Goal: Transaction & Acquisition: Book appointment/travel/reservation

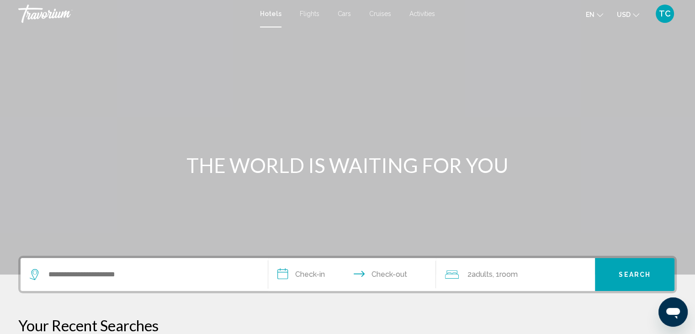
click at [420, 11] on span "Activities" at bounding box center [423, 13] width 26 height 7
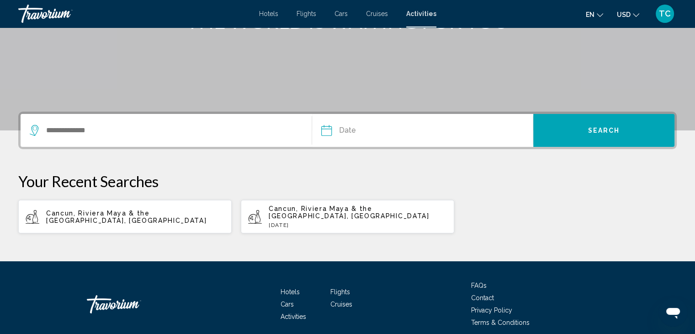
scroll to position [143, 0]
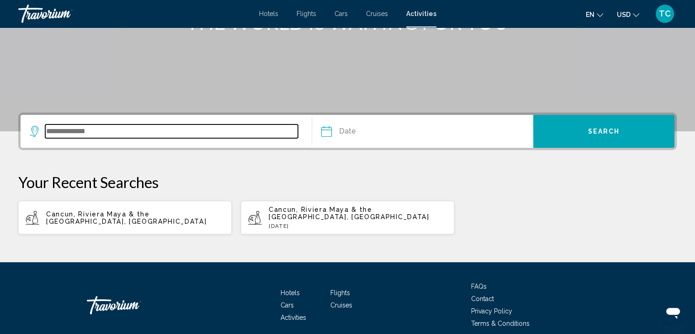
click at [210, 131] on input "Search widget" at bounding box center [171, 131] width 253 height 14
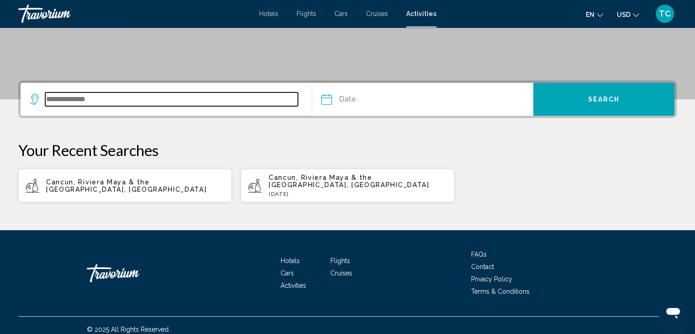
scroll to position [176, 0]
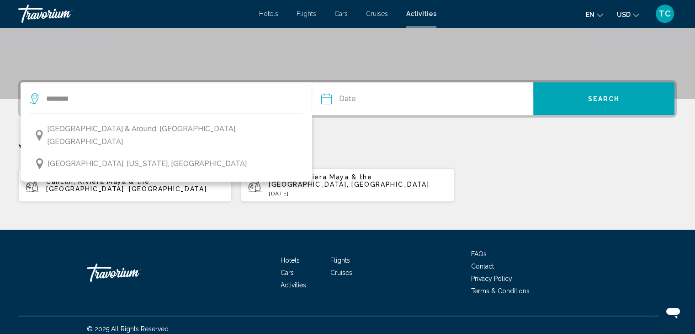
click at [210, 131] on button "[GEOGRAPHIC_DATA] & Around, [GEOGRAPHIC_DATA], [GEOGRAPHIC_DATA]" at bounding box center [166, 135] width 273 height 30
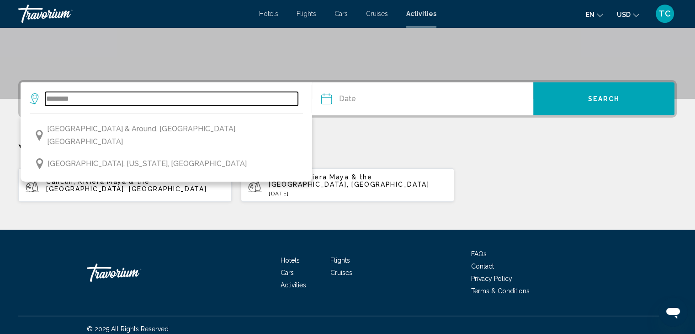
type input "**********"
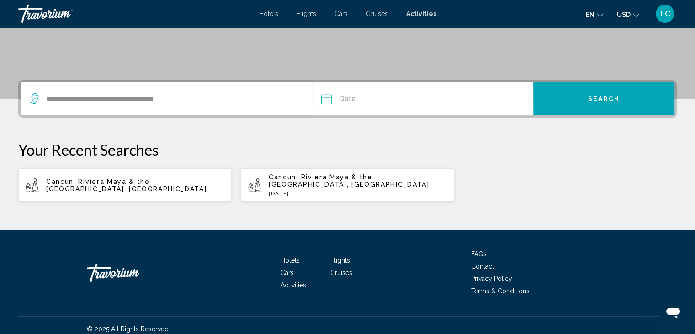
click at [365, 99] on input "Date" at bounding box center [373, 100] width 109 height 36
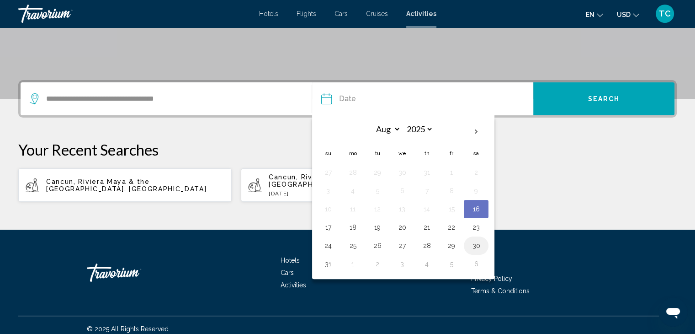
click at [472, 245] on button "30" at bounding box center [476, 245] width 15 height 13
type input "**********"
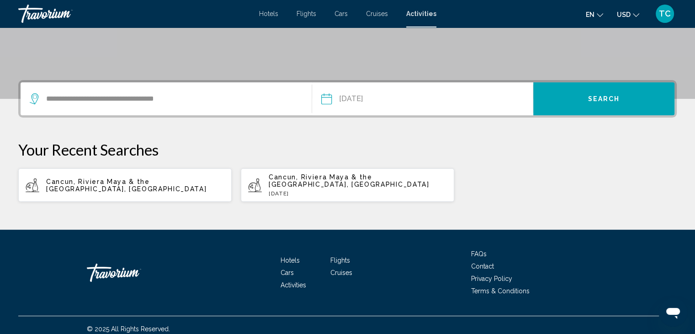
click at [605, 97] on span "Search" at bounding box center [604, 99] width 32 height 7
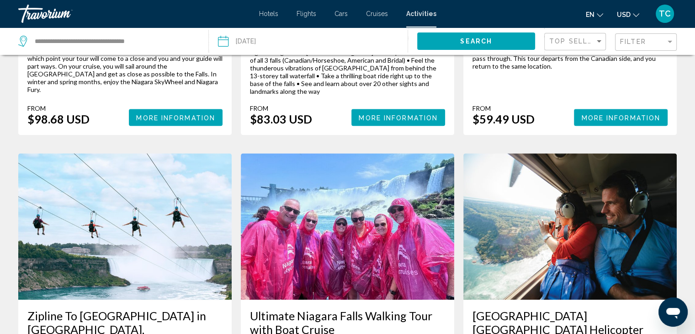
scroll to position [792, 0]
click at [621, 15] on span "USD" at bounding box center [624, 14] width 14 height 7
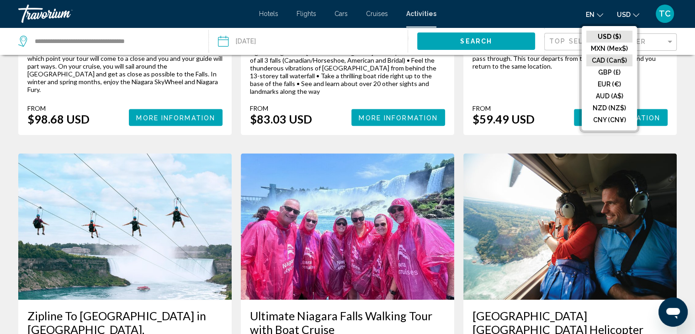
click at [605, 61] on button "CAD (Can$)" at bounding box center [609, 60] width 46 height 12
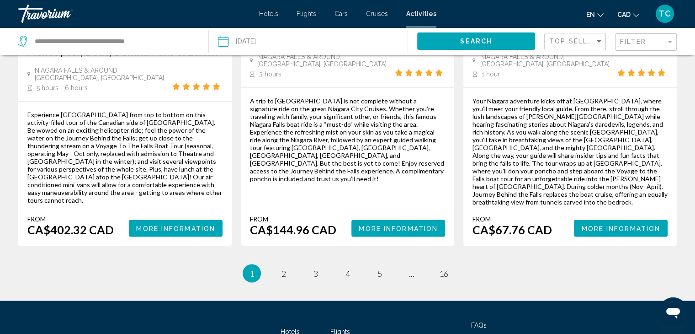
scroll to position [1478, 0]
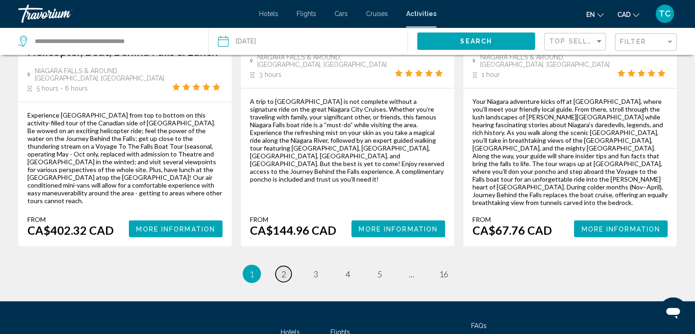
click at [282, 268] on span "2" at bounding box center [284, 273] width 5 height 10
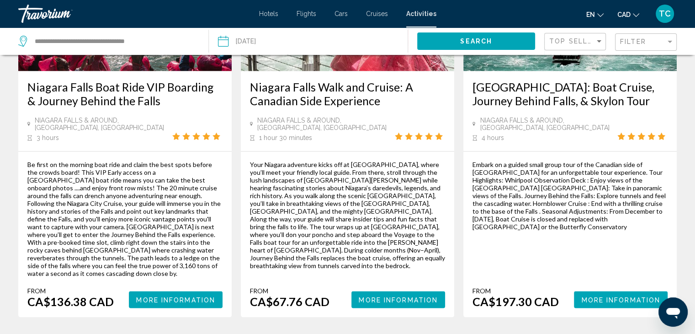
scroll to position [1448, 0]
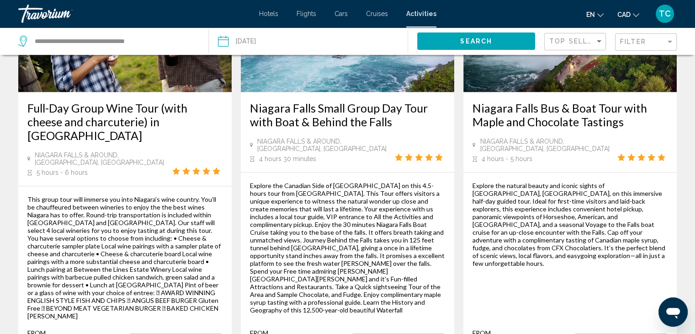
scroll to position [1348, 0]
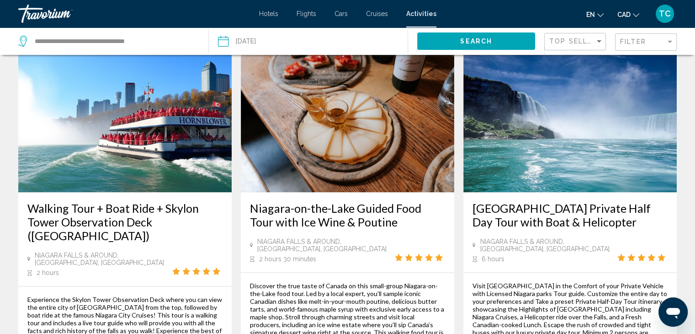
scroll to position [1375, 0]
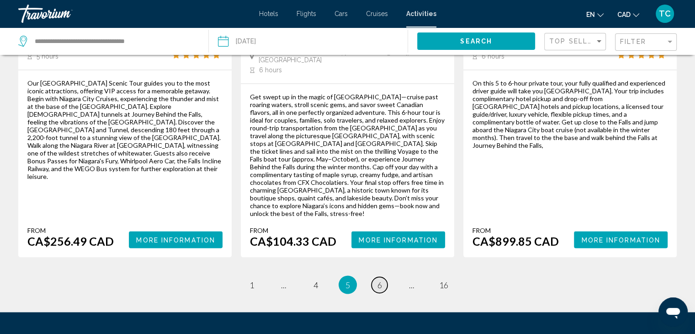
scroll to position [1486, 0]
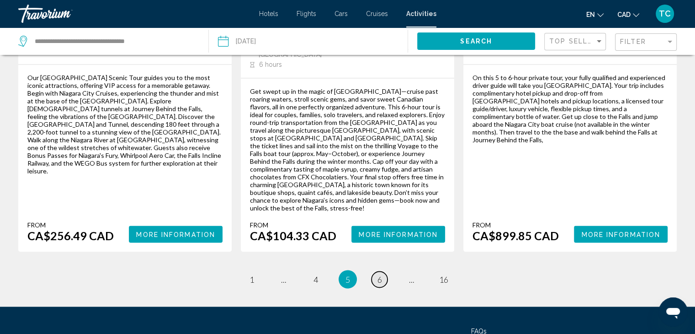
click at [382, 271] on link "page 6" at bounding box center [380, 279] width 16 height 16
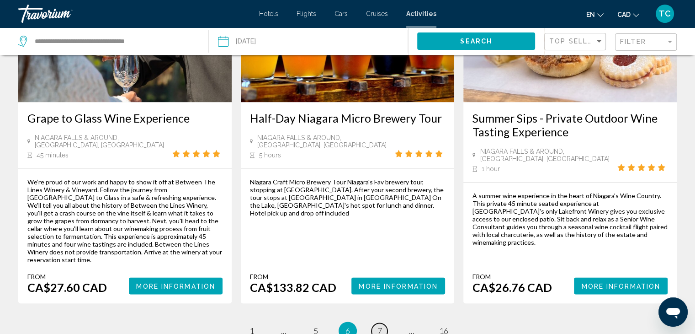
scroll to position [1363, 0]
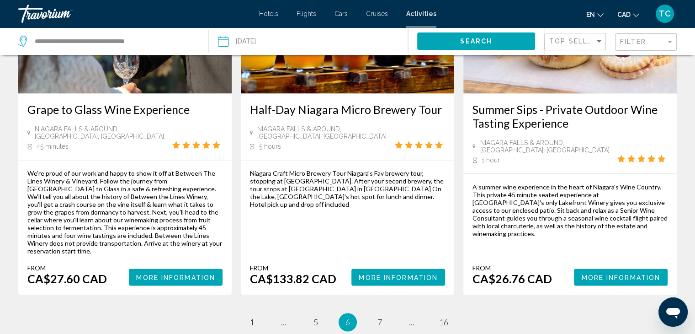
click at [262, 16] on span "Hotels" at bounding box center [268, 13] width 19 height 7
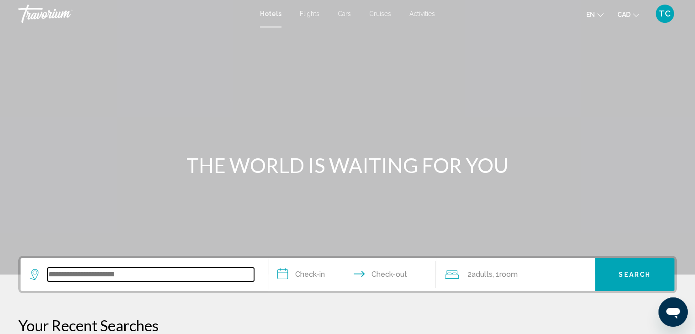
click at [74, 277] on input "Search widget" at bounding box center [151, 274] width 207 height 14
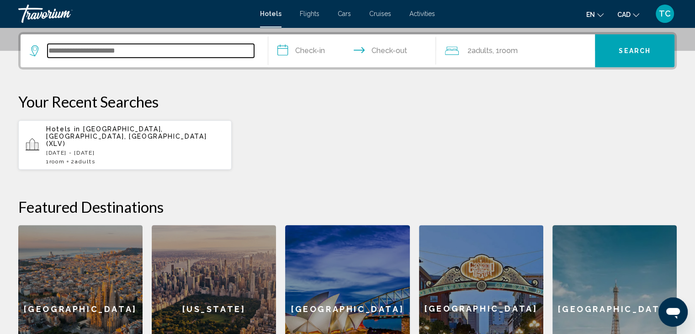
scroll to position [225, 0]
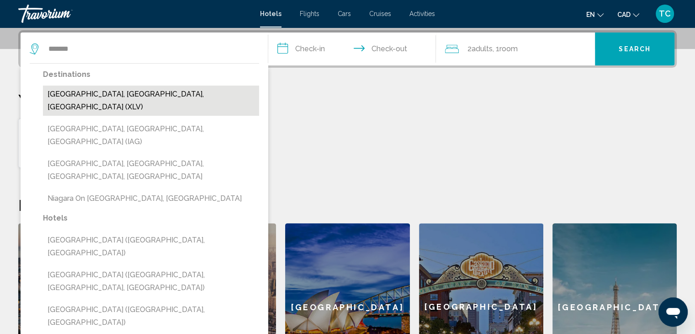
click at [132, 97] on button "[GEOGRAPHIC_DATA], [GEOGRAPHIC_DATA], [GEOGRAPHIC_DATA] (XLV)" at bounding box center [151, 100] width 216 height 30
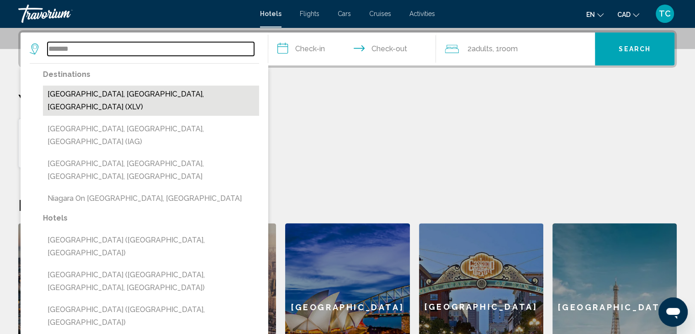
type input "**********"
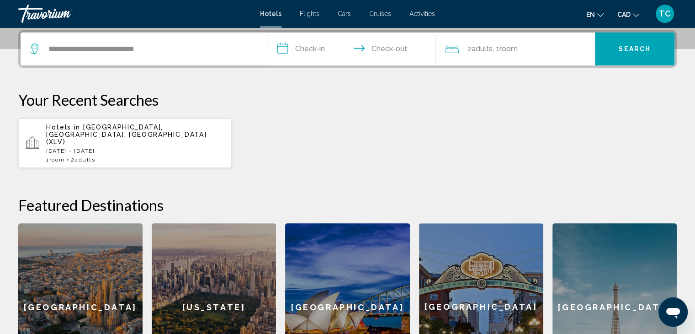
click at [310, 48] on input "**********" at bounding box center [354, 50] width 172 height 36
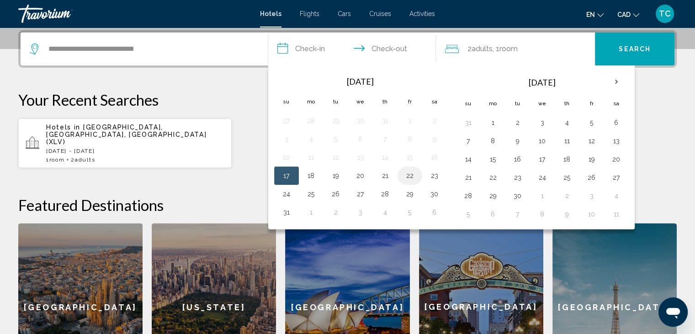
click at [413, 176] on button "22" at bounding box center [410, 175] width 15 height 13
click at [283, 193] on button "24" at bounding box center [286, 193] width 15 height 13
type input "**********"
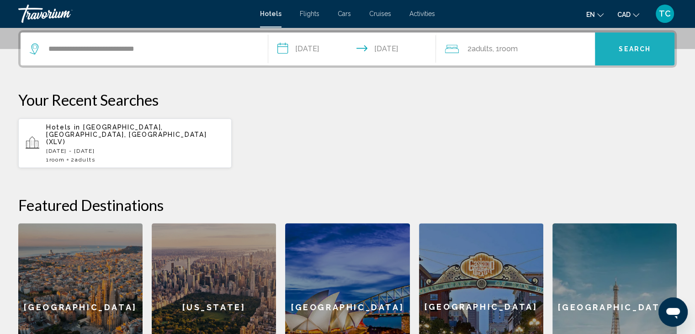
click at [630, 51] on span "Search" at bounding box center [635, 49] width 32 height 7
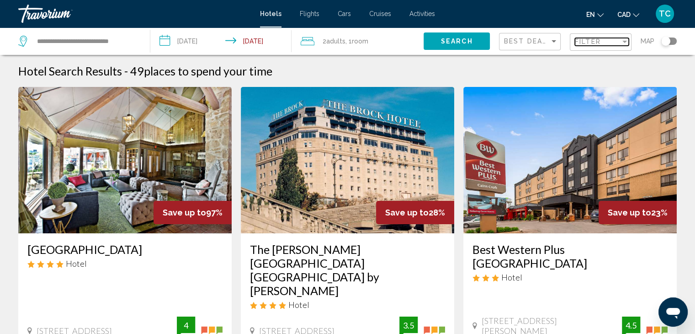
click at [599, 43] on span "Filter" at bounding box center [588, 41] width 26 height 7
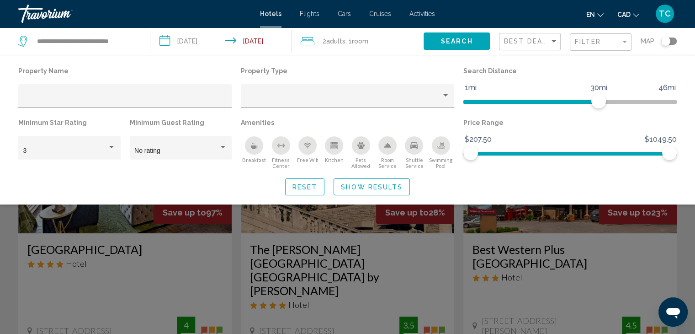
click at [255, 143] on icon "Breakfast" at bounding box center [253, 145] width 7 height 7
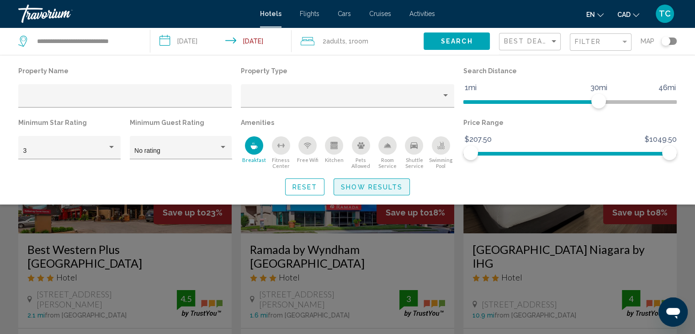
click at [369, 186] on span "Show Results" at bounding box center [372, 186] width 62 height 7
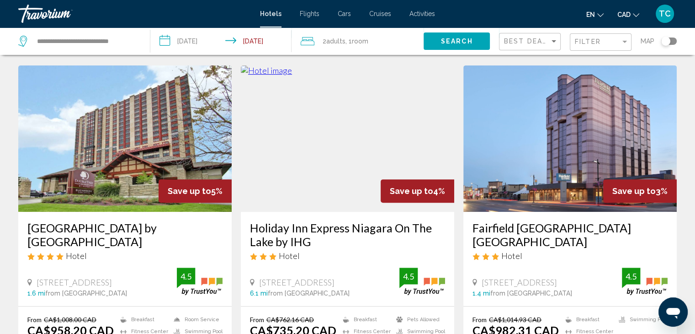
scroll to position [361, 0]
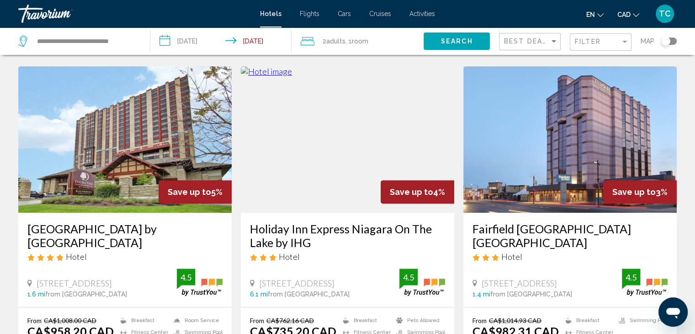
click at [289, 129] on img "Main content" at bounding box center [347, 139] width 213 height 146
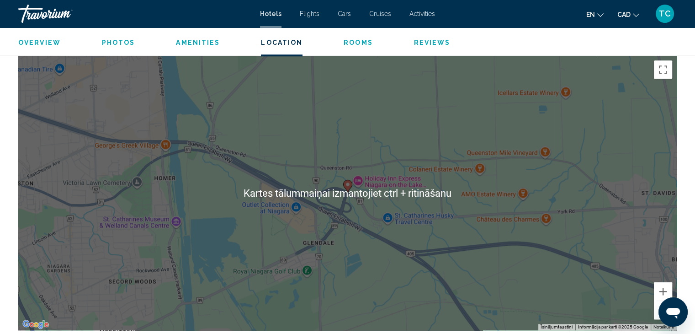
scroll to position [863, 0]
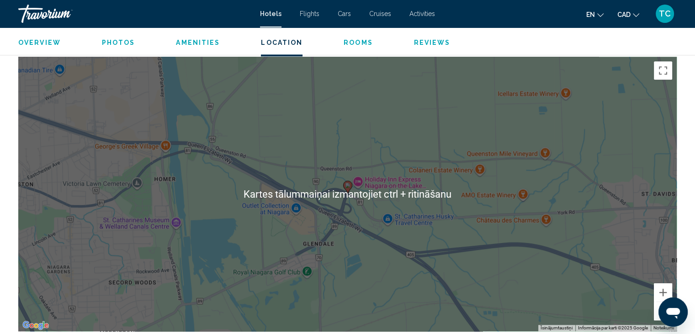
click at [316, 113] on div "Lai aktivizētu vilkšanu ar tastatūru, nospiediet taustiņu kombināciju Alt + Ent…" at bounding box center [347, 194] width 659 height 274
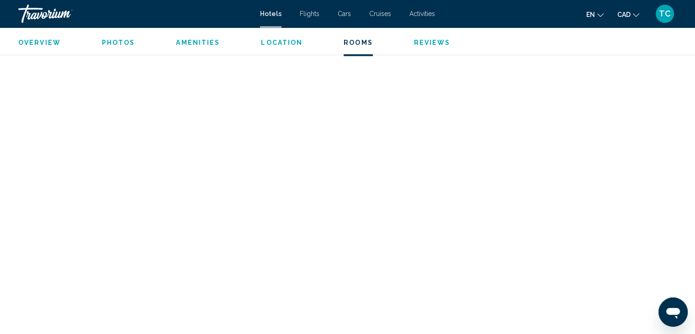
scroll to position [1975, 0]
